Goal: Transaction & Acquisition: Purchase product/service

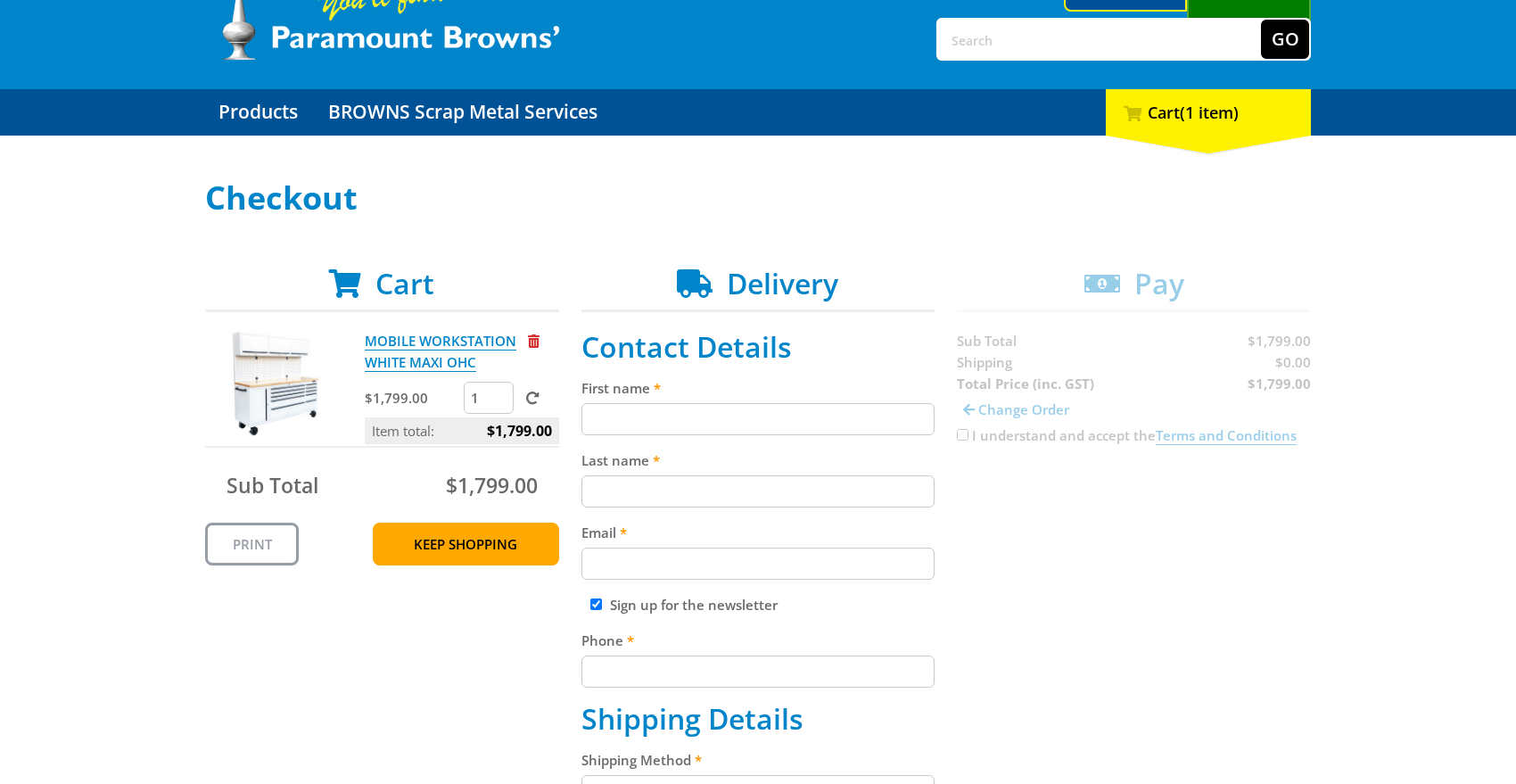
scroll to position [128, 0]
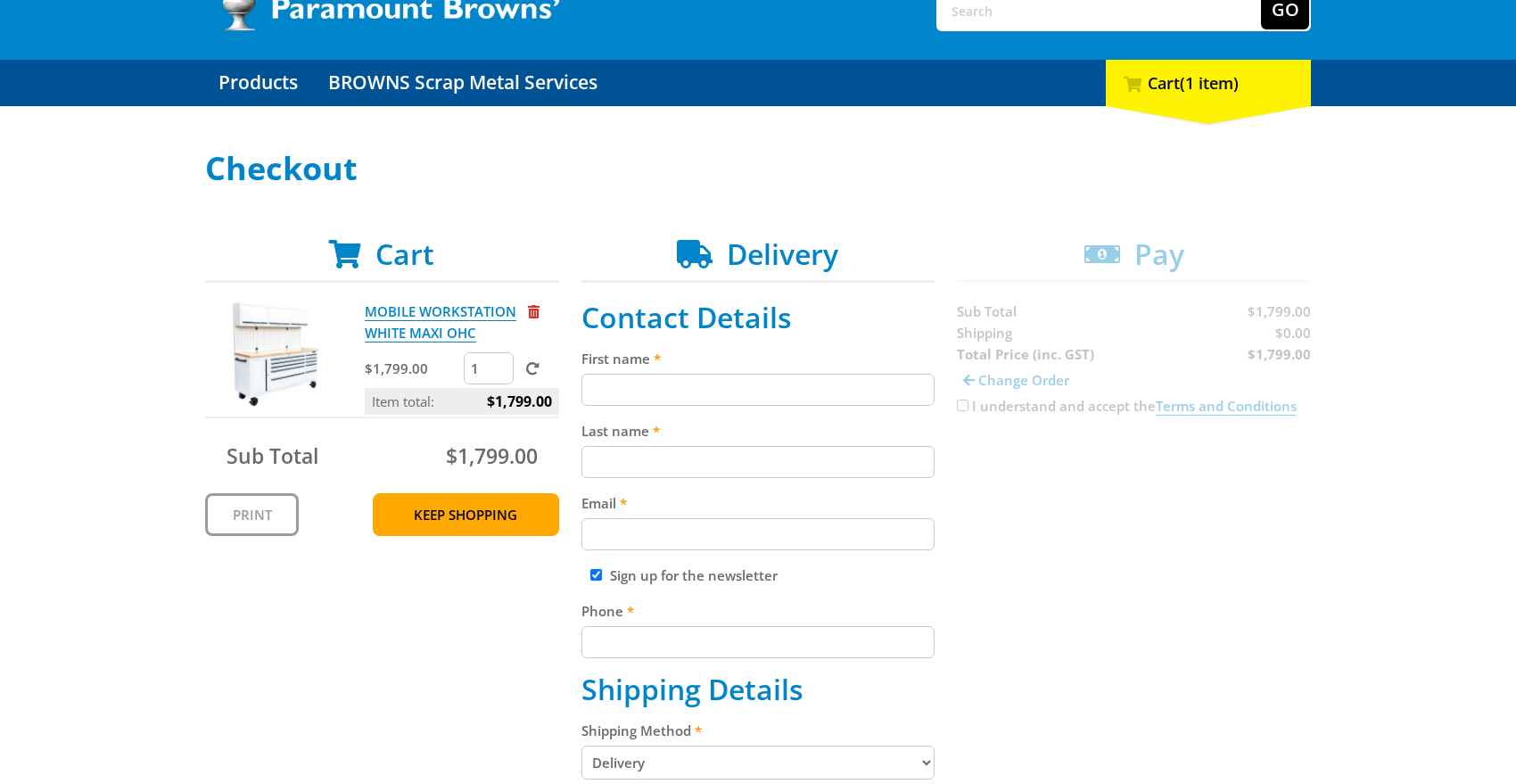
click at [811, 401] on input "First name" at bounding box center [758, 389] width 354 height 32
type input "[PERSON_NAME]"
type input "Rule"
type input "[PERSON_NAME][EMAIL_ADDRESS][DOMAIN_NAME]"
type input "0882772222"
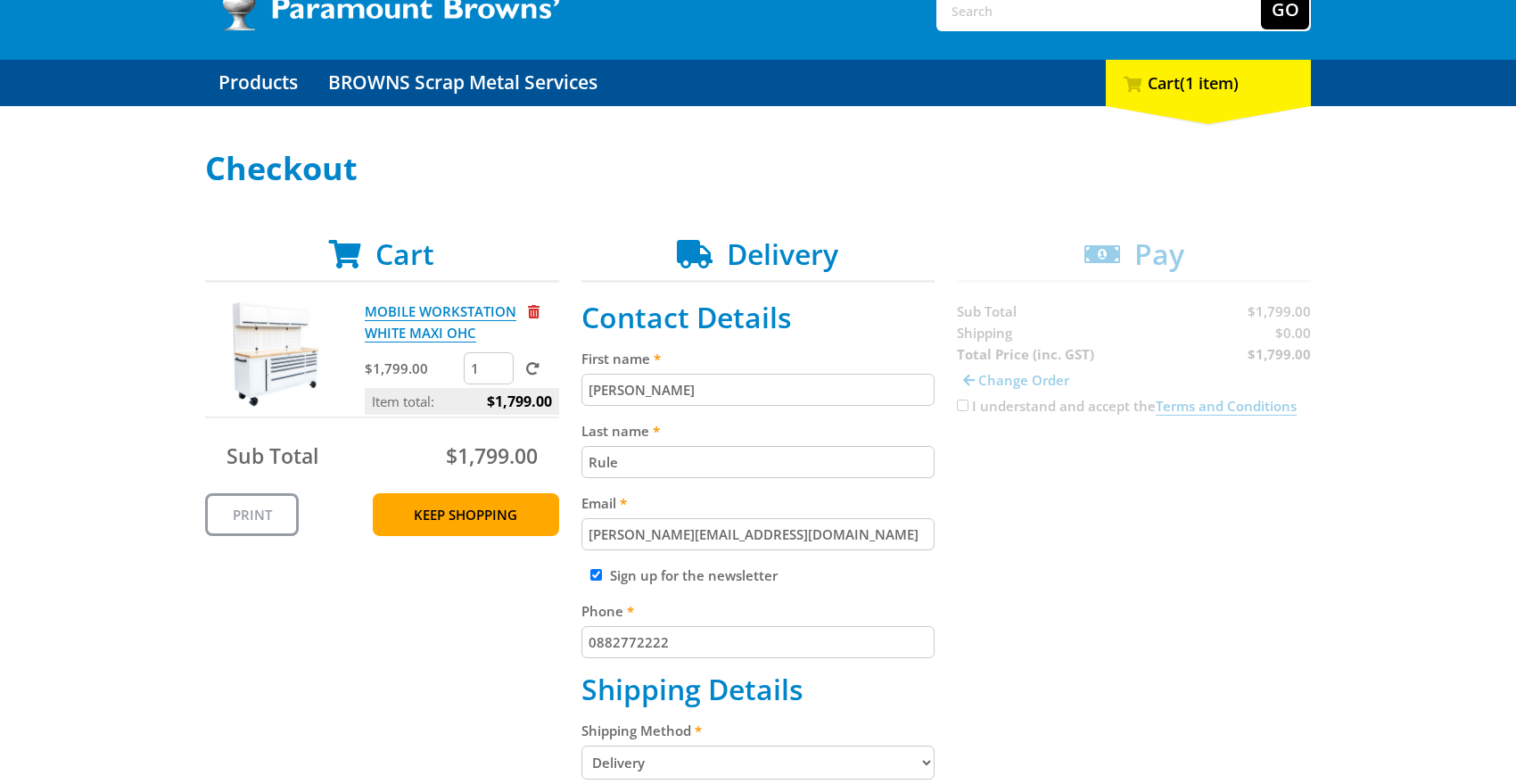
type input "S&J Automotive, [STREET_ADDRESS]"
type input "EDWARDSTOWN"
type input "5039"
select select "SA"
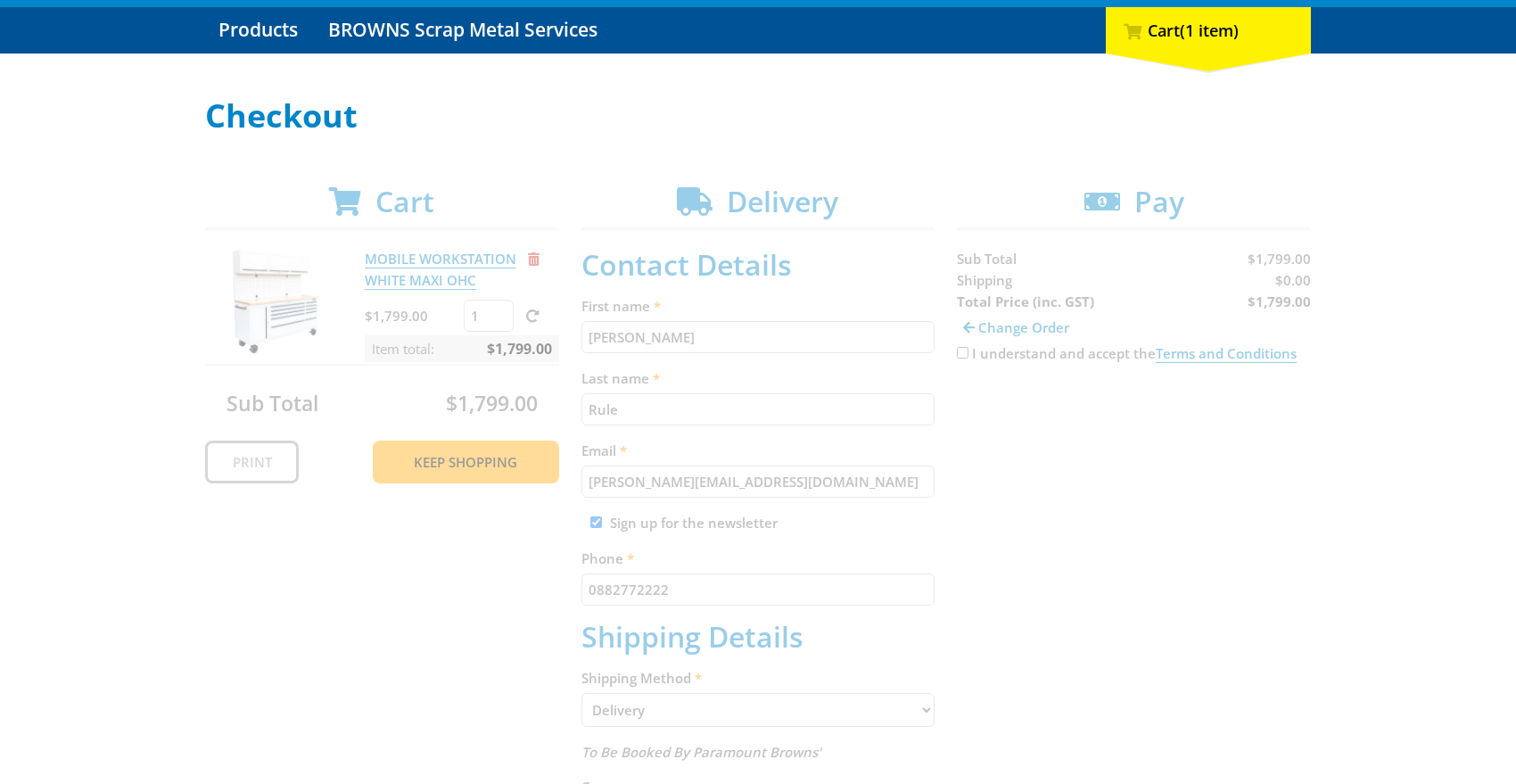
scroll to position [183, 0]
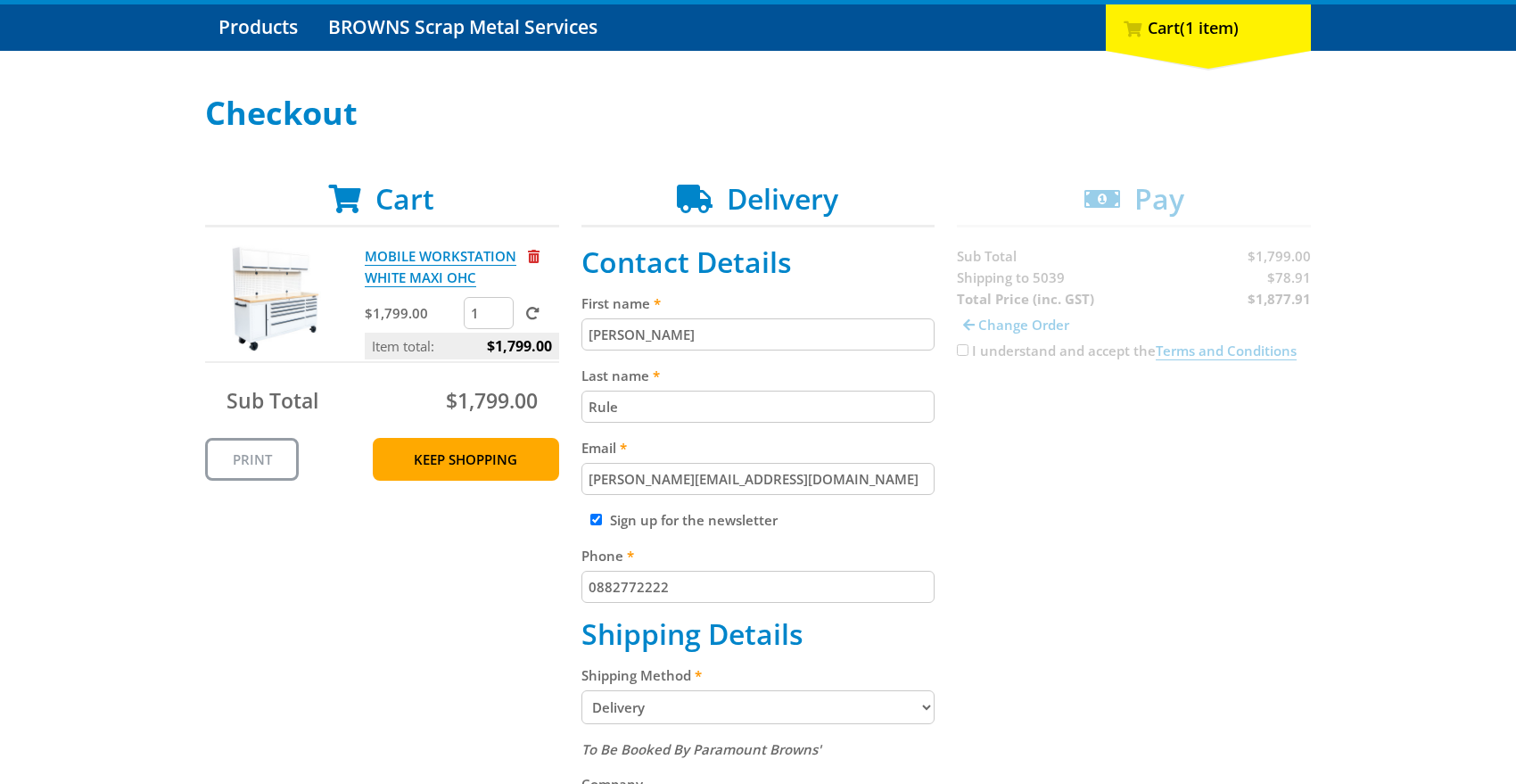
drag, startPoint x: 860, startPoint y: 482, endPoint x: 516, endPoint y: 481, distance: 344.0
click at [516, 481] on div "Cart MOBILE WORKSTATION WHITE MAXI OHC $1,799.00 1 Item total: $1,799.00 Sub To…" at bounding box center [757, 751] width 1106 height 1140
type input "z"
type input "[PERSON_NAME][EMAIL_ADDRESS][DOMAIN_NAME]"
click at [463, 557] on div "Cart MOBILE WORKSTATION WHITE MAXI OHC $1,799.00 1 Item total: $1,799.00 Sub To…" at bounding box center [757, 751] width 1106 height 1140
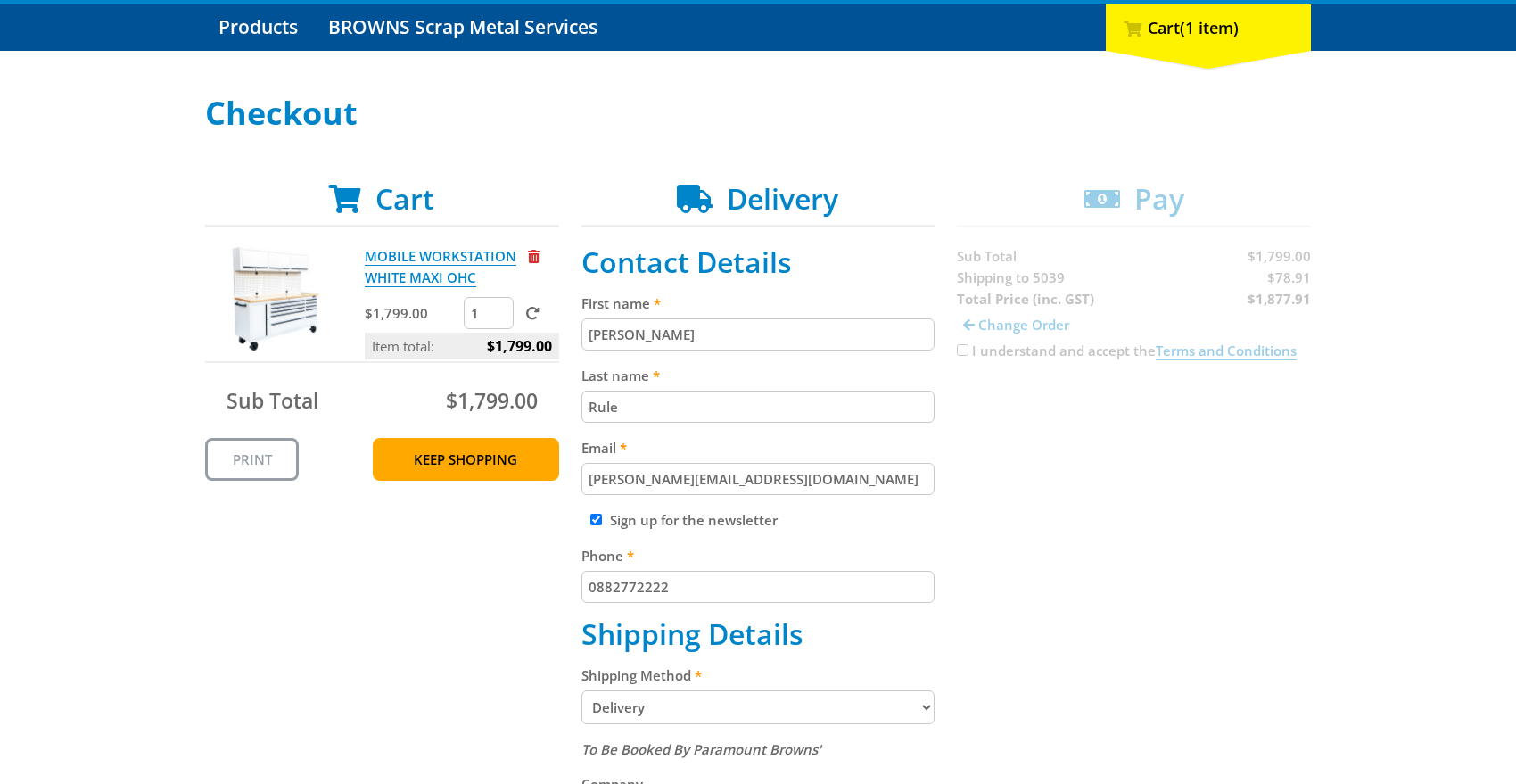
click at [601, 523] on input "Sign up for the newsletter" at bounding box center [596, 519] width 12 height 12
checkbox input "false"
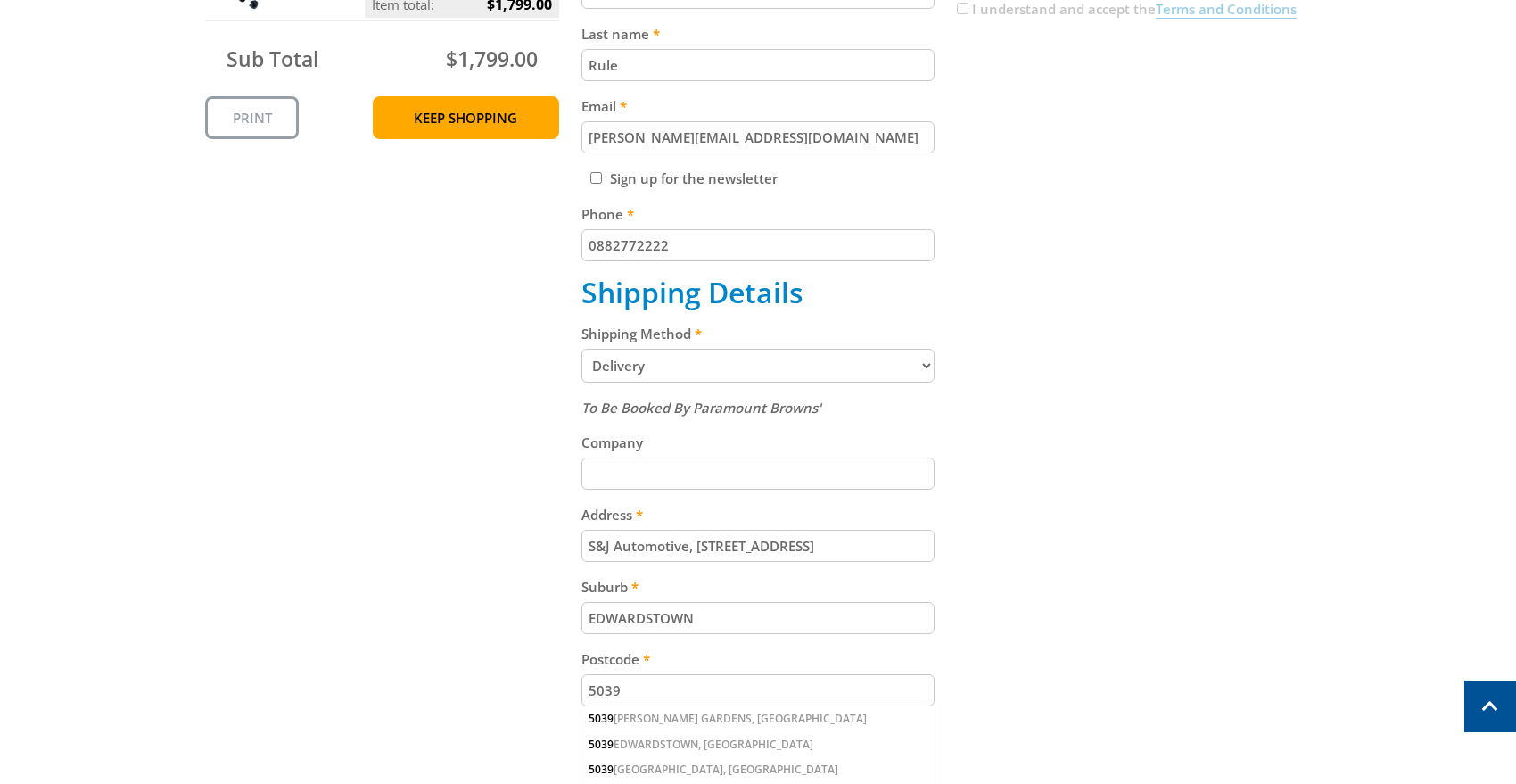
scroll to position [526, 0]
click at [787, 368] on select "Pickup from Gepps Cross Delivery" at bounding box center [758, 364] width 354 height 34
click at [695, 473] on input "Company" at bounding box center [758, 472] width 354 height 32
click at [501, 478] on div "Cart MOBILE WORKSTATION WHITE MAXI OHC $1,799.00 1 Item total: $1,799.00 Sub To…" at bounding box center [757, 409] width 1106 height 1140
drag, startPoint x: 694, startPoint y: 548, endPoint x: 491, endPoint y: 546, distance: 203.0
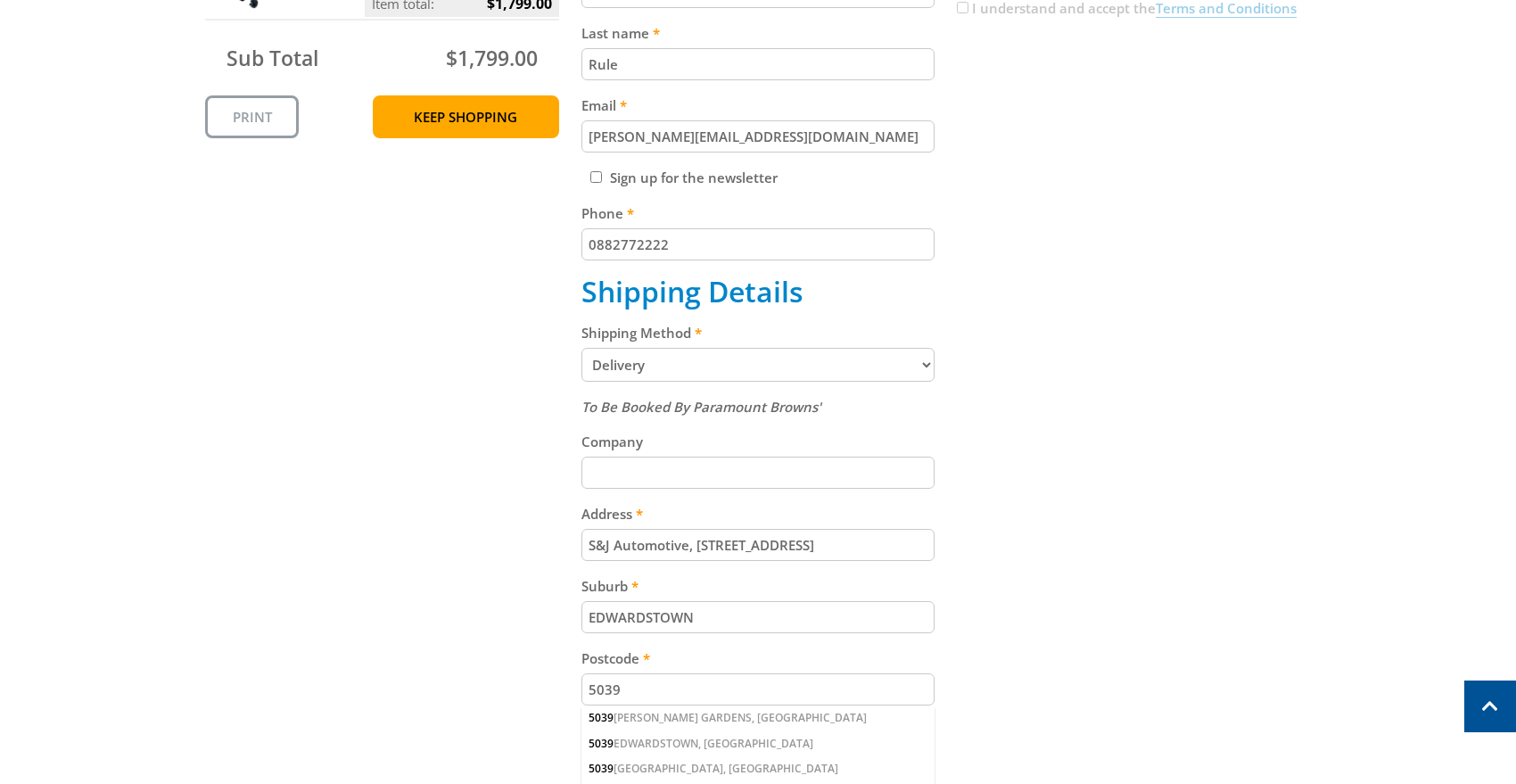
click at [491, 546] on div "Cart MOBILE WORKSTATION WHITE MAXI OHC $1,799.00 1 Item total: $1,799.00 Sub To…" at bounding box center [757, 409] width 1106 height 1140
type input "[STREET_ADDRESS]"
click at [633, 471] on input "Company" at bounding box center [758, 472] width 354 height 32
paste input "S&J Automotive,"
type input "S&J Automotive"
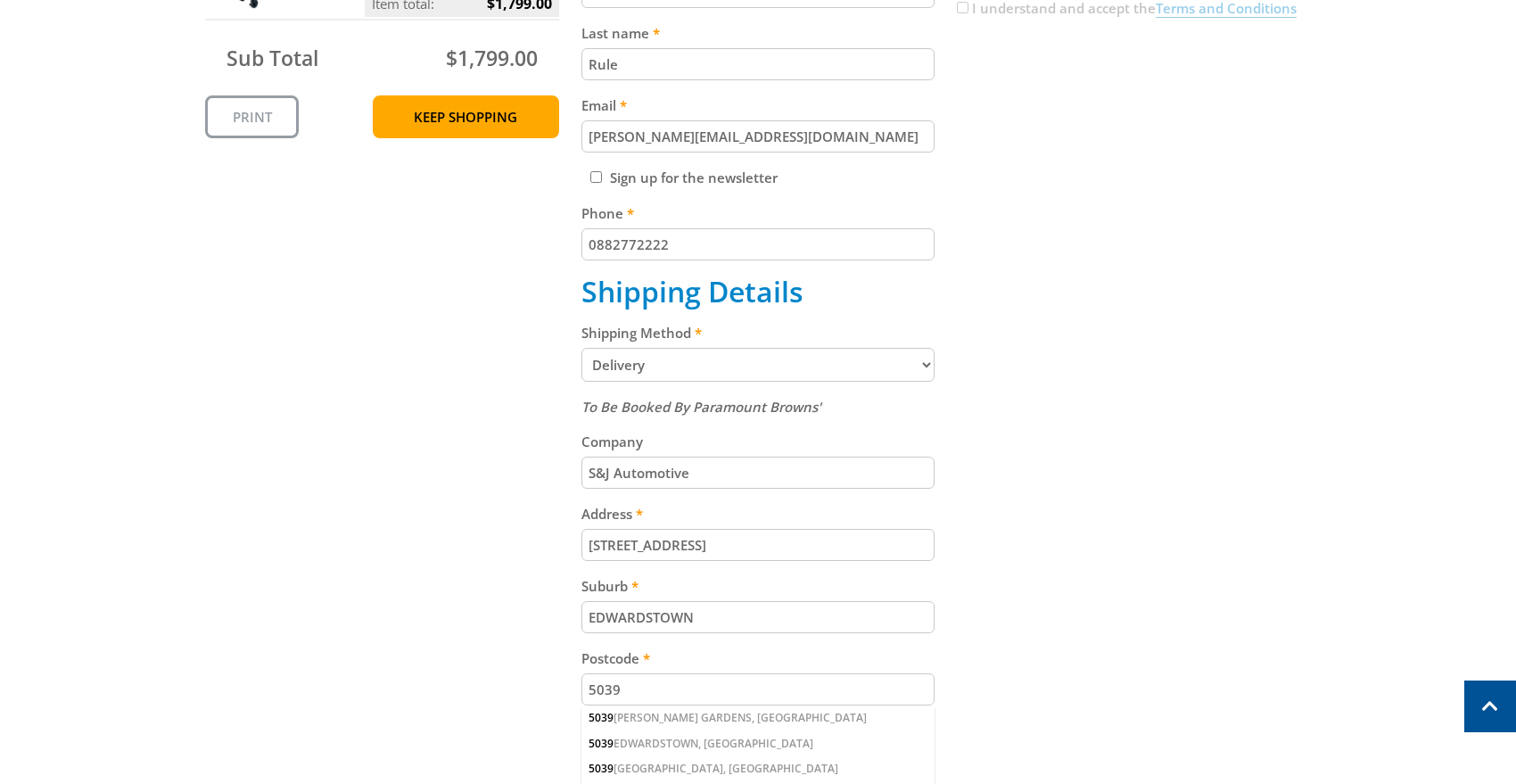
click at [414, 480] on div "Cart MOBILE WORKSTATION WHITE MAXI OHC $1,799.00 1 Item total: $1,799.00 Sub To…" at bounding box center [757, 409] width 1106 height 1140
drag, startPoint x: 609, startPoint y: 551, endPoint x: 563, endPoint y: 551, distance: 46.0
click at [563, 551] on div "Cart MOBILE WORKSTATION WHITE MAXI OHC $1,799.00 1 Item total: $1,799.00 Sub To…" at bounding box center [757, 409] width 1106 height 1140
type input "[STREET_ADDRESS]"
click at [800, 606] on input "EDWARDSTOWN" at bounding box center [758, 617] width 354 height 32
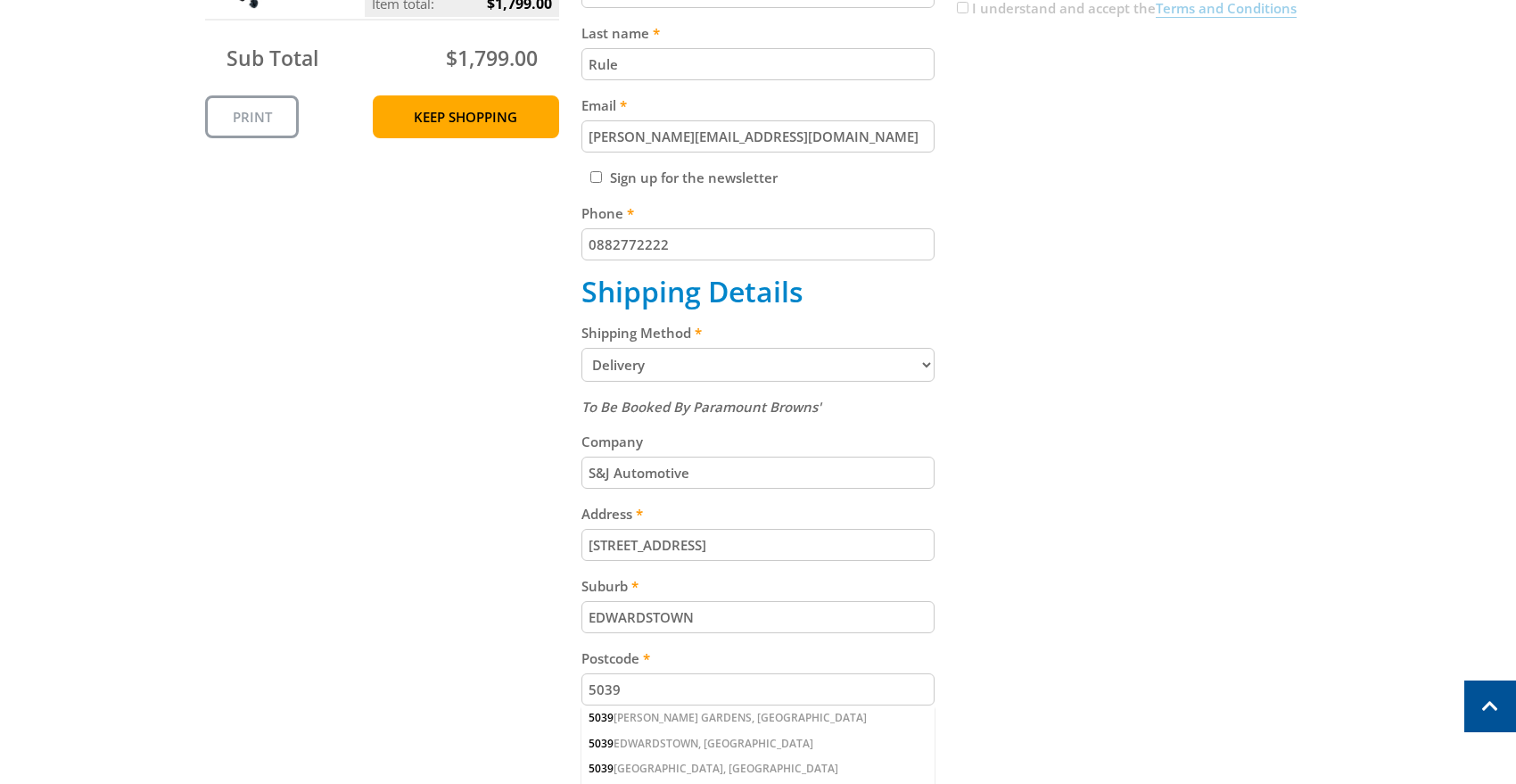
click at [743, 633] on input "EDWARDSTOWN" at bounding box center [758, 617] width 354 height 32
type input "EDWARDSTOWN"
click at [638, 695] on input "5039" at bounding box center [758, 688] width 354 height 32
click at [494, 639] on div "Cart MOBILE WORKSTATION WHITE MAXI OHC $1,799.00 1 Item total: $1,799.00 Sub To…" at bounding box center [757, 409] width 1106 height 1140
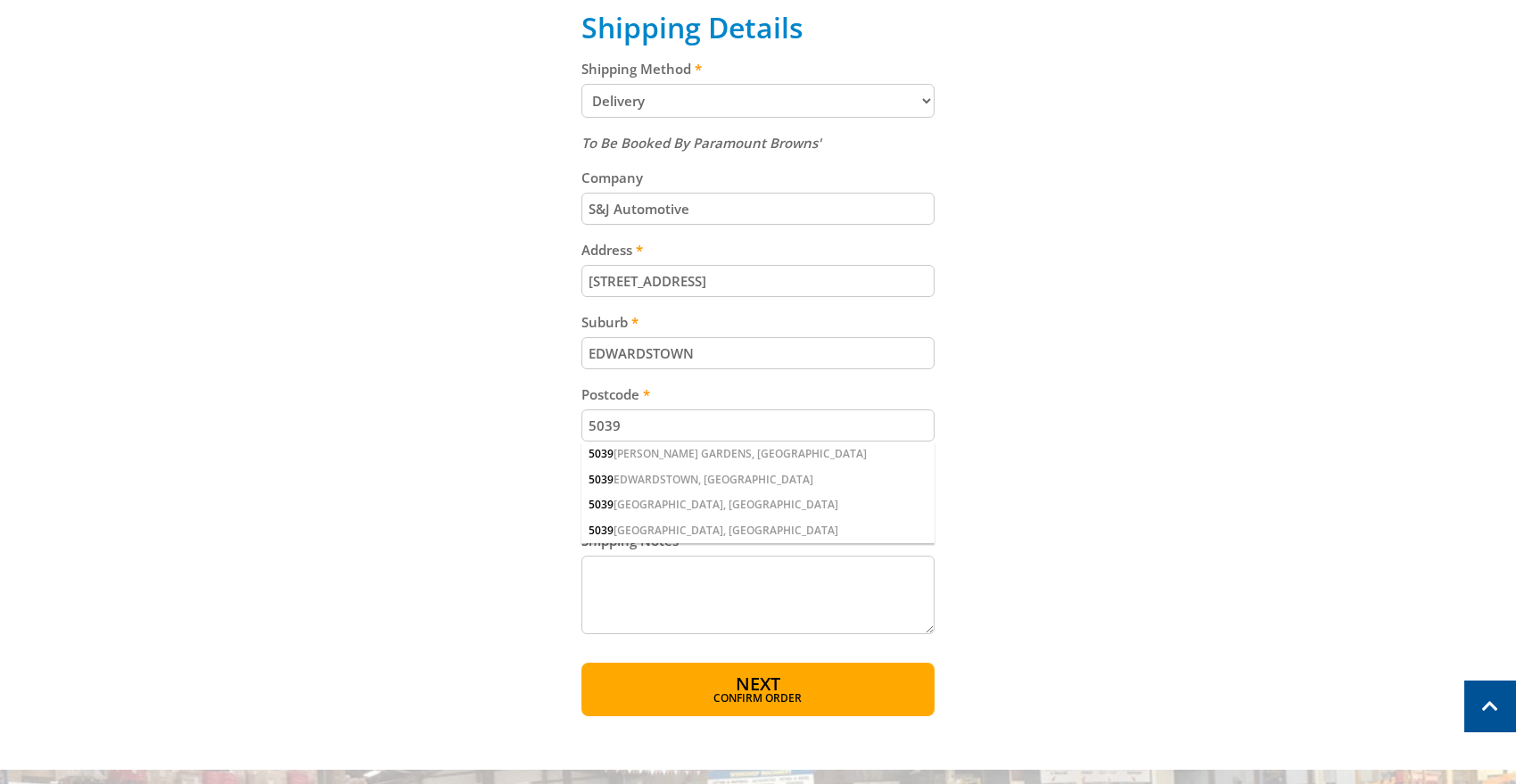
scroll to position [831, 0]
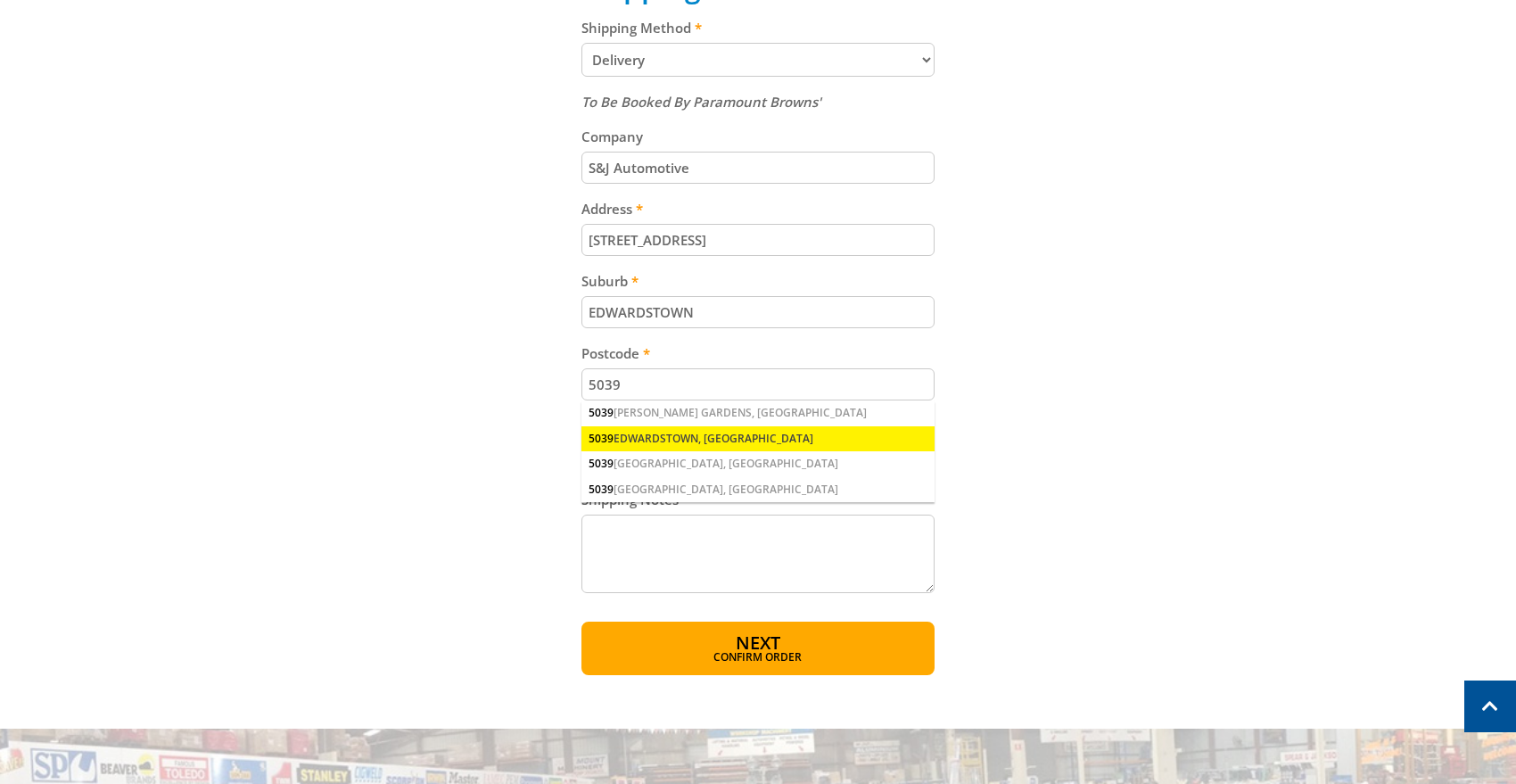
click at [673, 447] on div "[GEOGRAPHIC_DATA], [GEOGRAPHIC_DATA]" at bounding box center [758, 439] width 354 height 25
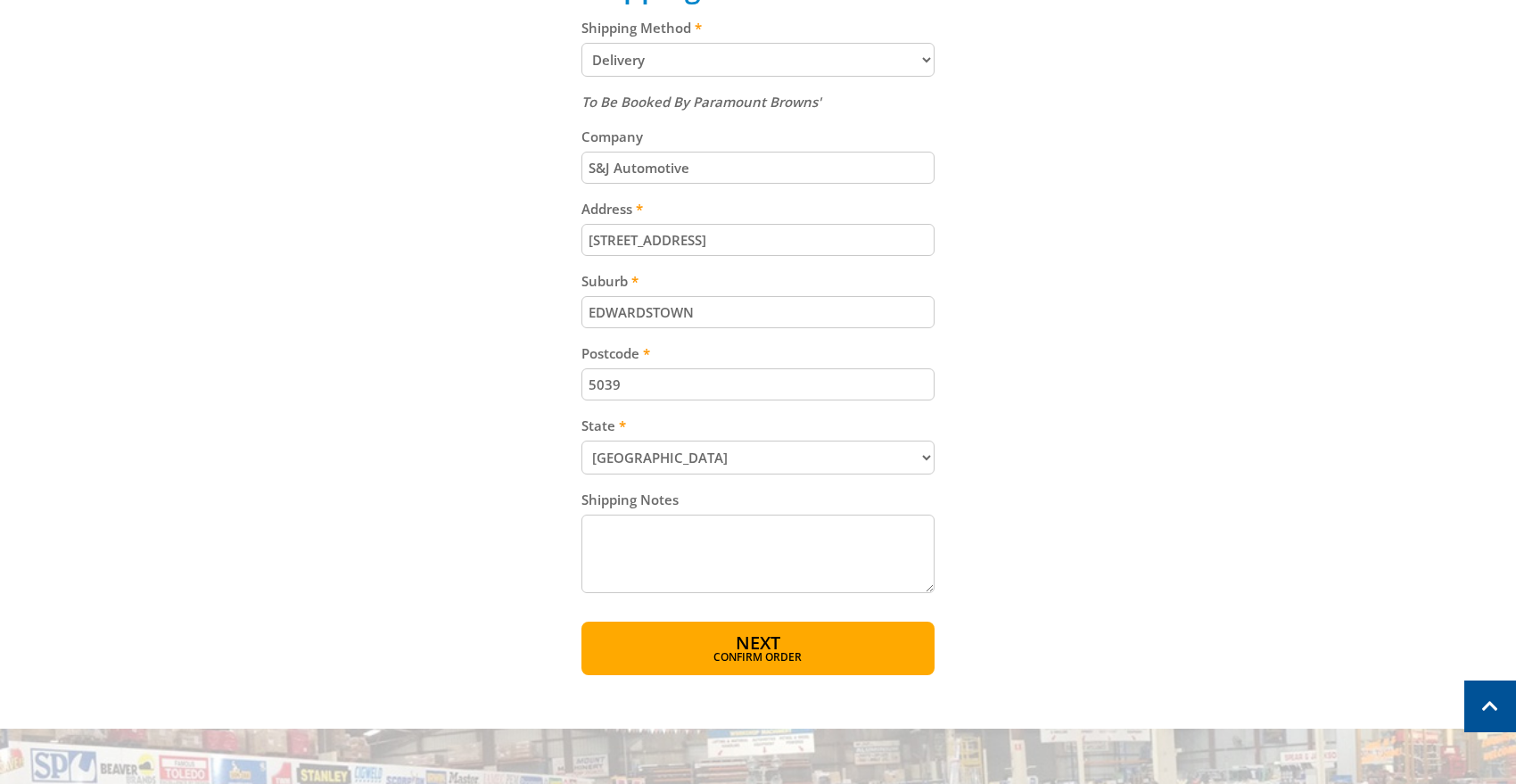
click at [518, 511] on div "Cart MOBILE WORKSTATION WHITE MAXI OHC $1,799.00 1 Item total: $1,799.00 Sub To…" at bounding box center [757, 104] width 1106 height 1140
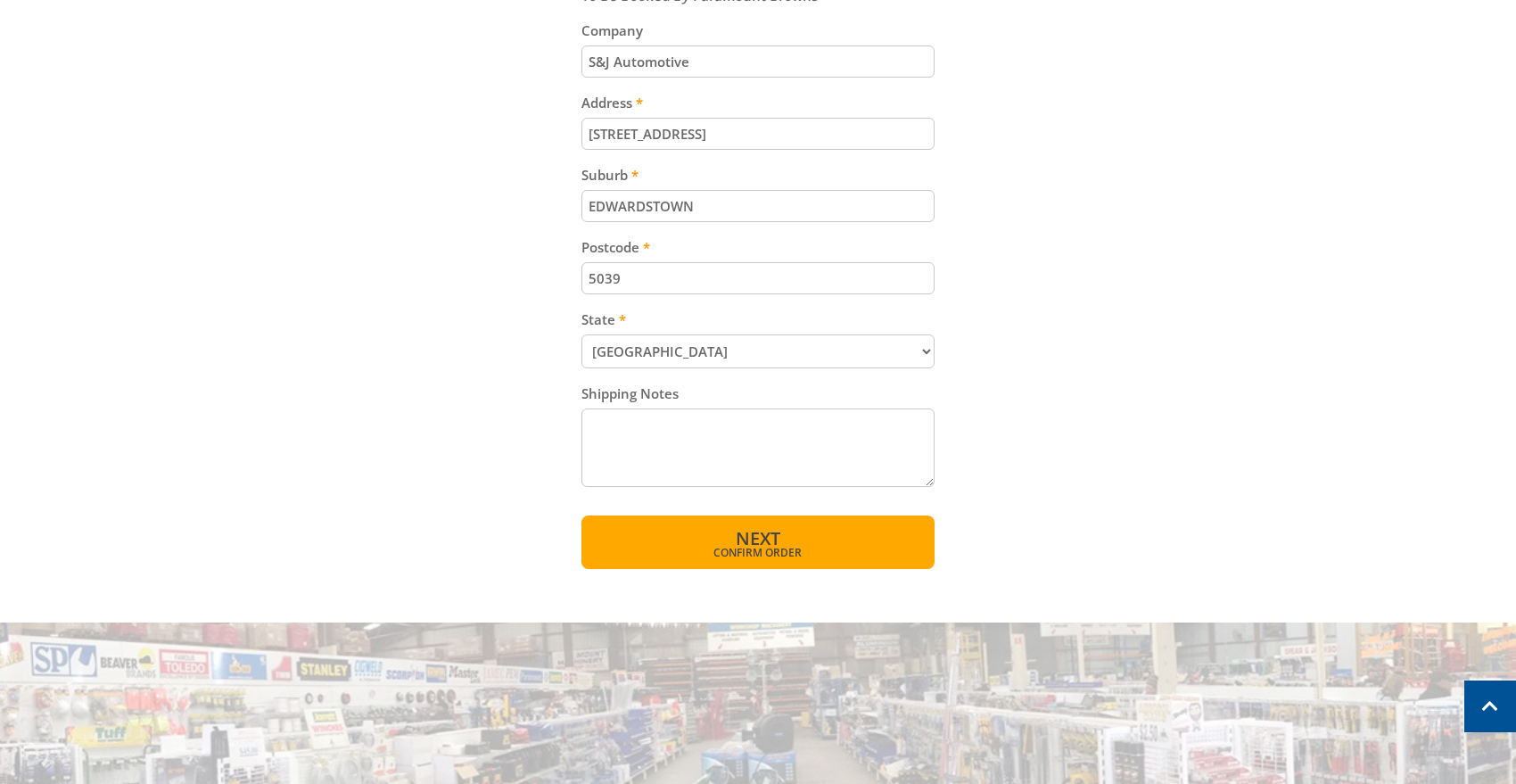
click at [656, 554] on span "Confirm order" at bounding box center [758, 552] width 277 height 11
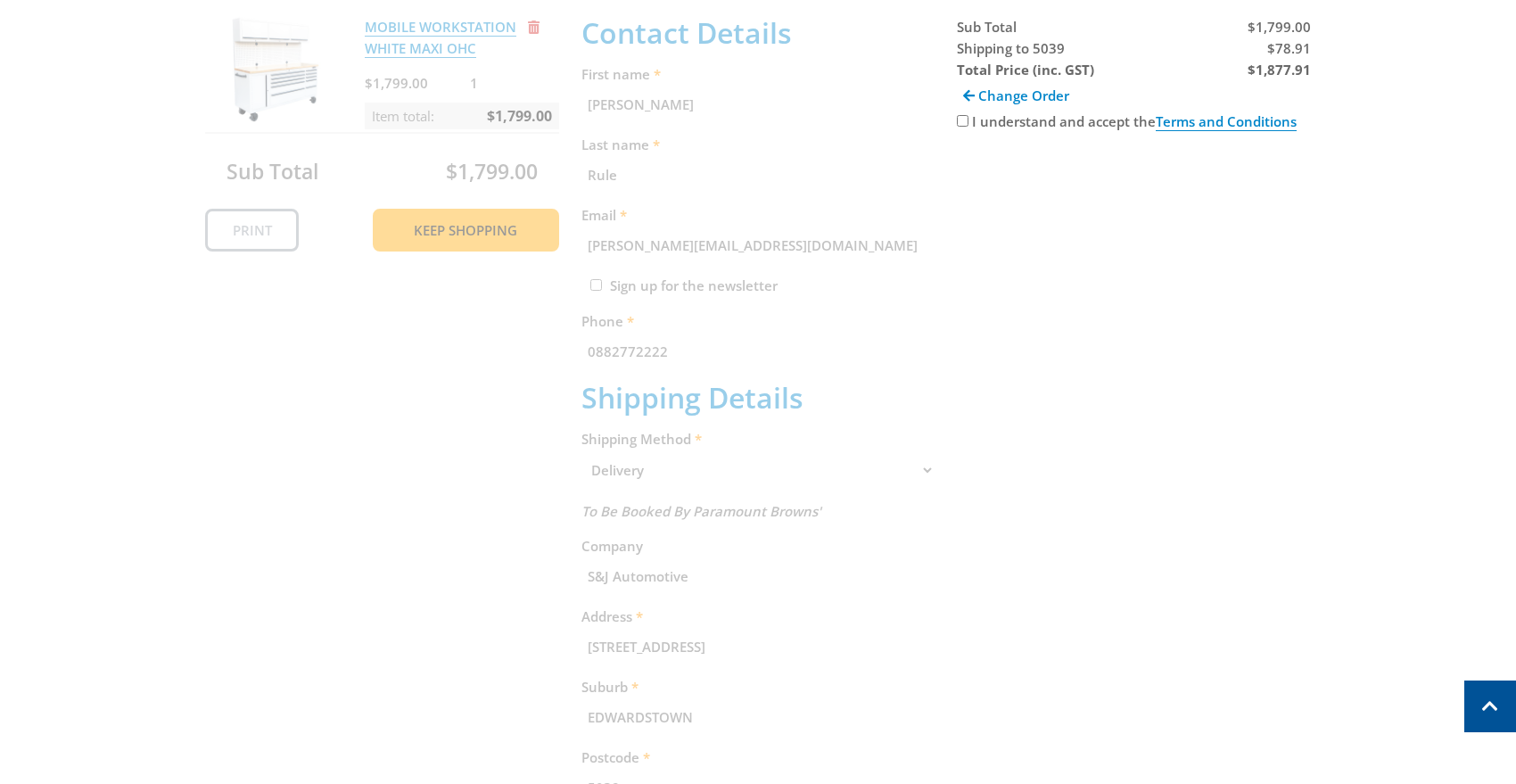
scroll to position [366, 0]
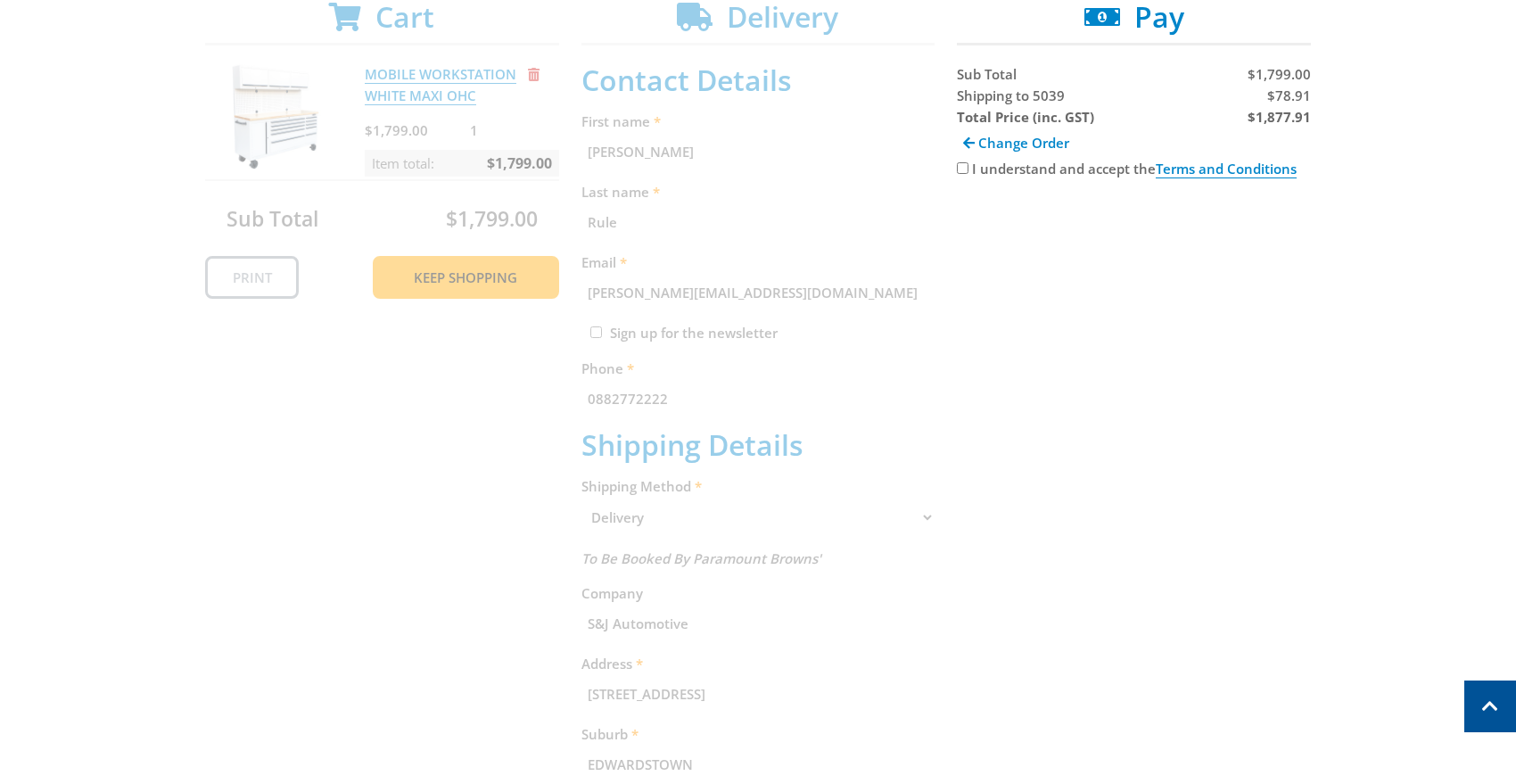
click at [961, 169] on input "I understand and accept the Terms and Conditions" at bounding box center [963, 168] width 12 height 12
checkbox input "true"
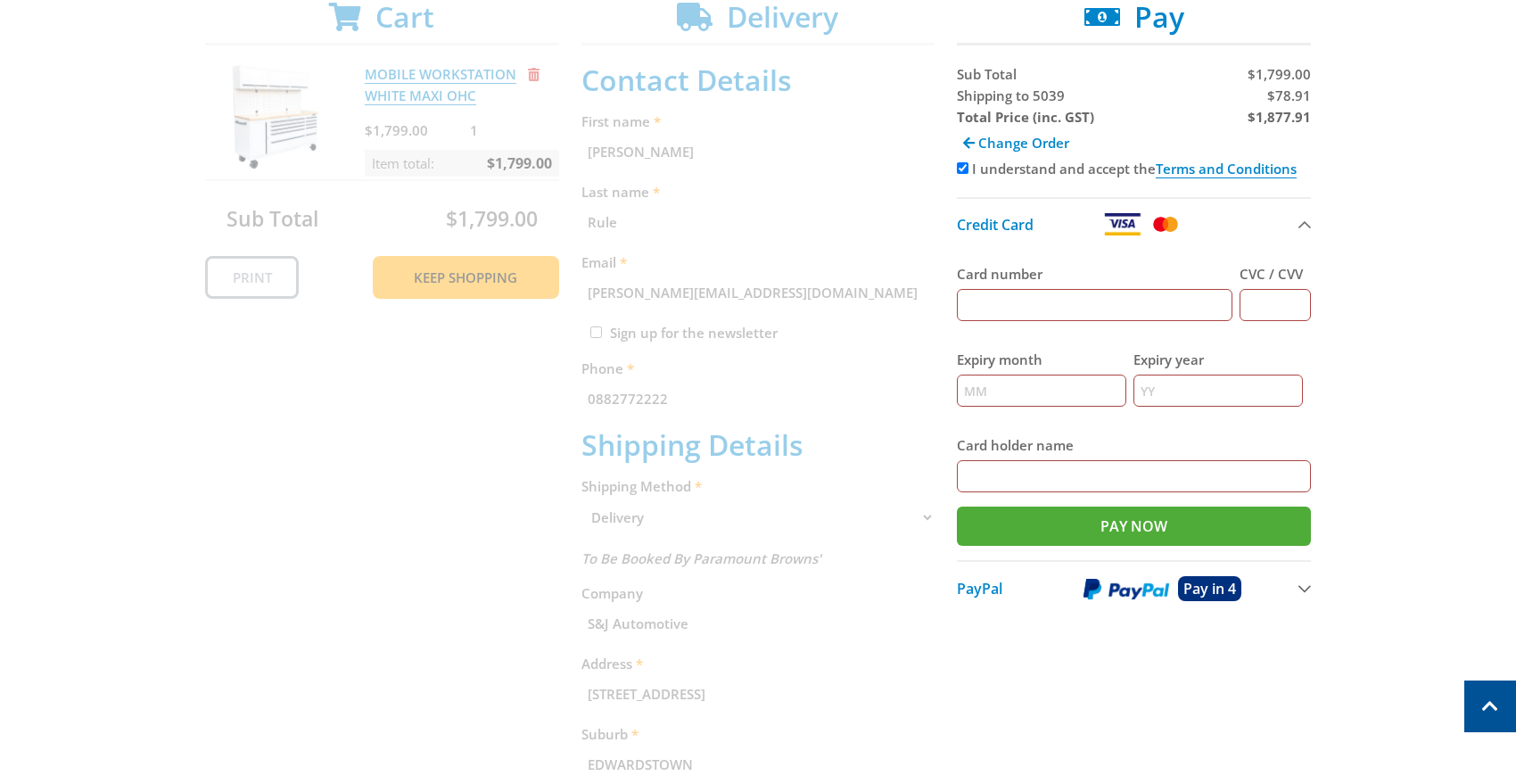
click at [1065, 306] on input "Card number" at bounding box center [1094, 304] width 275 height 32
click at [958, 590] on span "PayPal" at bounding box center [979, 588] width 45 height 19
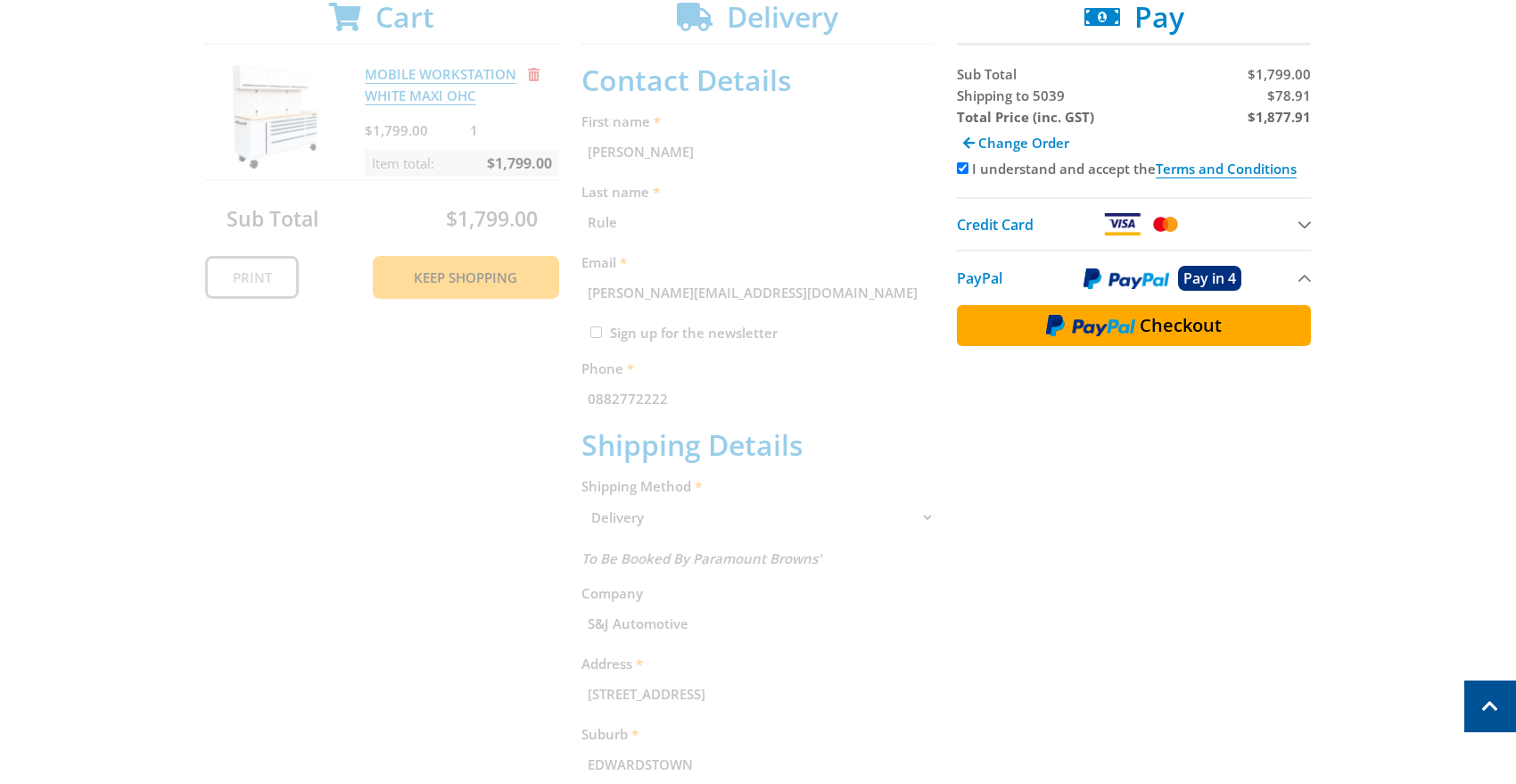
click at [1051, 328] on img at bounding box center [1090, 325] width 89 height 23
